Goal: Transaction & Acquisition: Purchase product/service

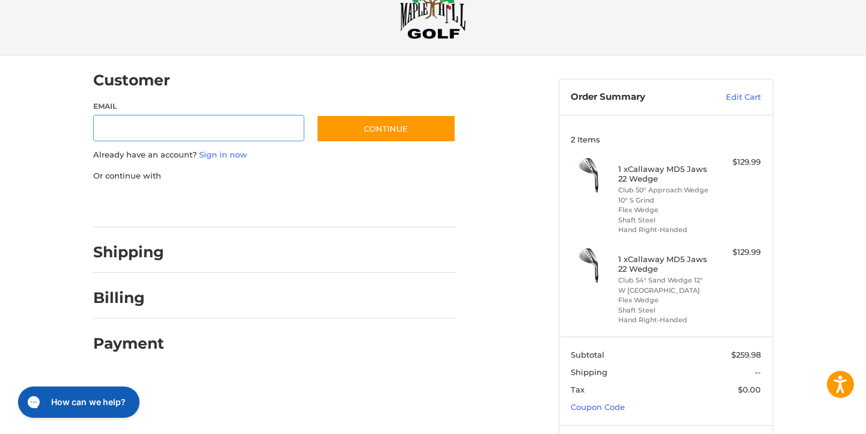
scroll to position [43, 0]
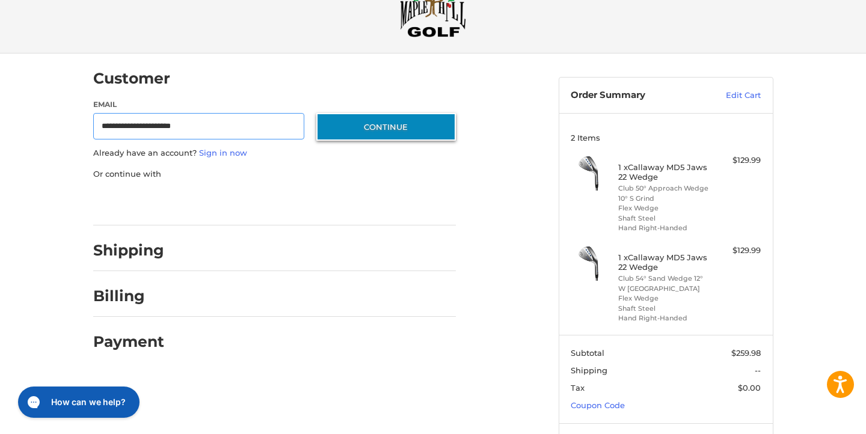
type input "**********"
click at [395, 117] on button "Continue" at bounding box center [385, 127] width 139 height 28
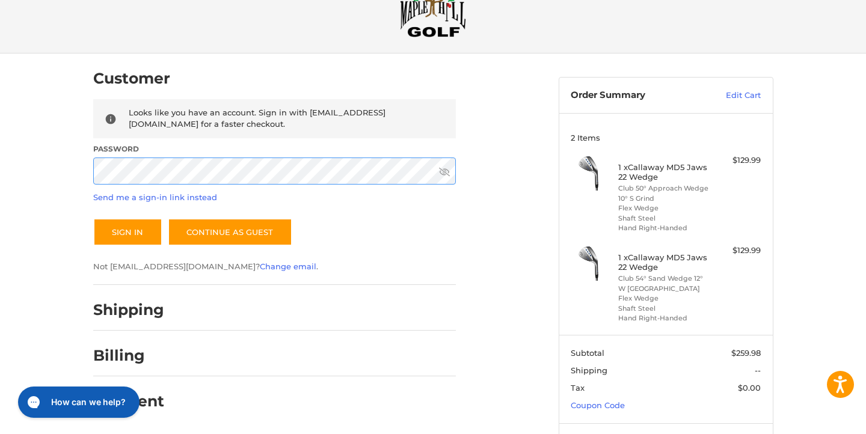
click at [93, 218] on button "Sign In" at bounding box center [127, 232] width 69 height 28
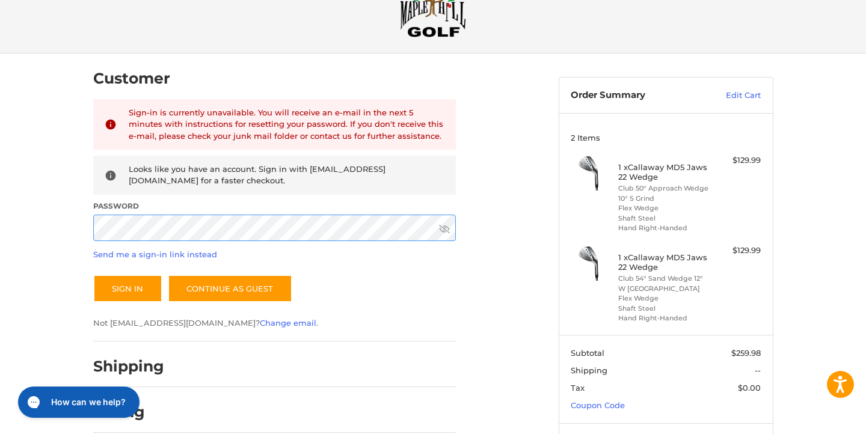
click at [93, 275] on button "Sign In" at bounding box center [127, 289] width 69 height 28
click at [186, 254] on link "Send me a sign-in link instead" at bounding box center [155, 255] width 124 height 10
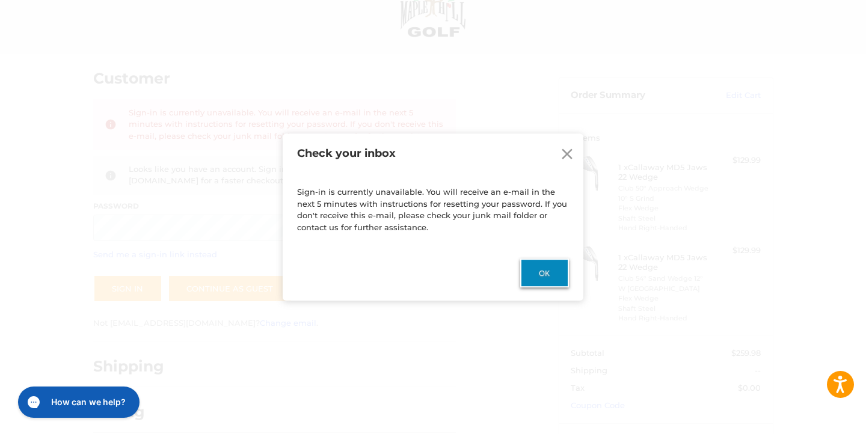
click at [544, 266] on button "Ok" at bounding box center [544, 273] width 49 height 29
